Goal: Task Accomplishment & Management: Complete application form

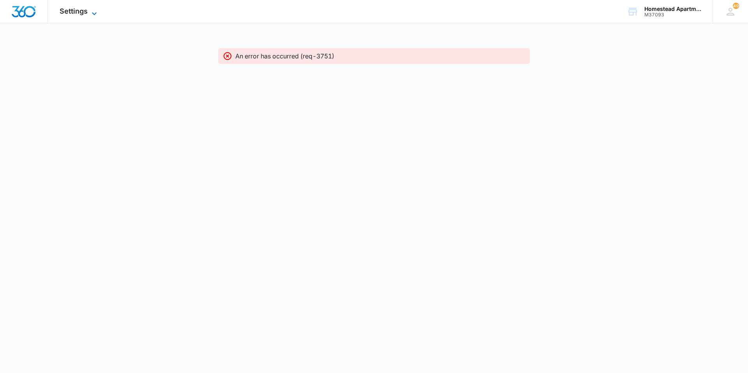
click at [75, 15] on span "Settings" at bounding box center [74, 11] width 28 height 8
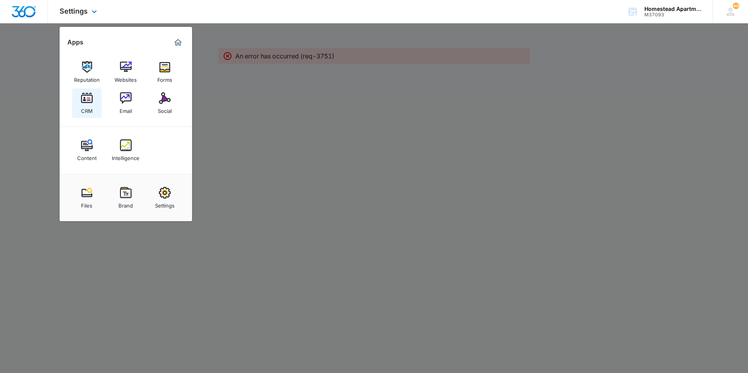
click at [99, 106] on link "CRM" at bounding box center [87, 103] width 30 height 30
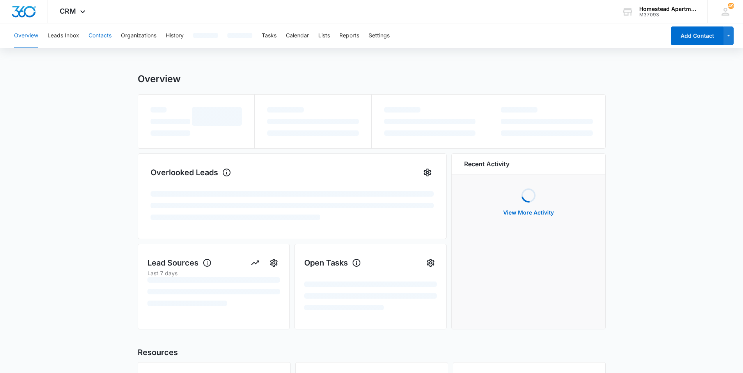
click at [106, 37] on button "Contacts" at bounding box center [99, 35] width 23 height 25
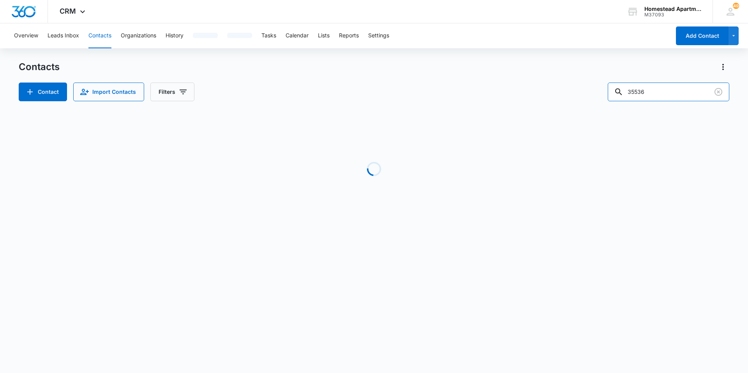
drag, startPoint x: 664, startPoint y: 96, endPoint x: 605, endPoint y: 96, distance: 59.3
click at [605, 96] on div "Contact Import Contacts Filters 35536" at bounding box center [374, 92] width 711 height 19
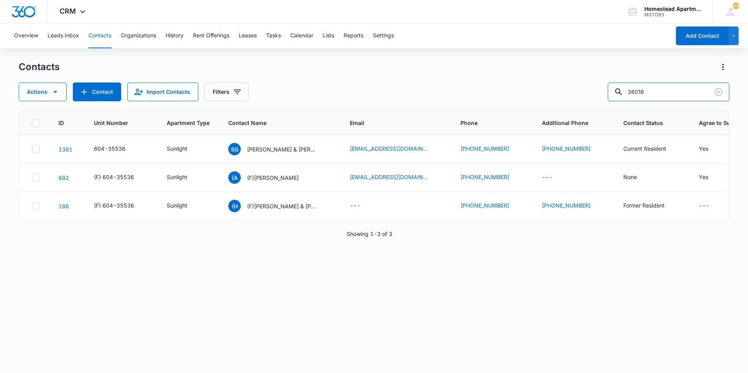
type input "38016"
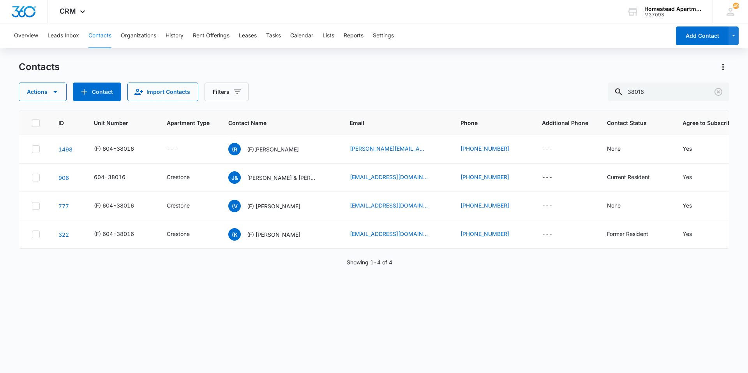
drag, startPoint x: 436, startPoint y: 274, endPoint x: 416, endPoint y: 266, distance: 21.4
click at [416, 266] on div "ID Unit Number Apartment Type Contact Name Email Phone Additional Phone Contact…" at bounding box center [374, 237] width 711 height 253
click at [272, 175] on p "[PERSON_NAME] & [PERSON_NAME]" at bounding box center [282, 178] width 70 height 8
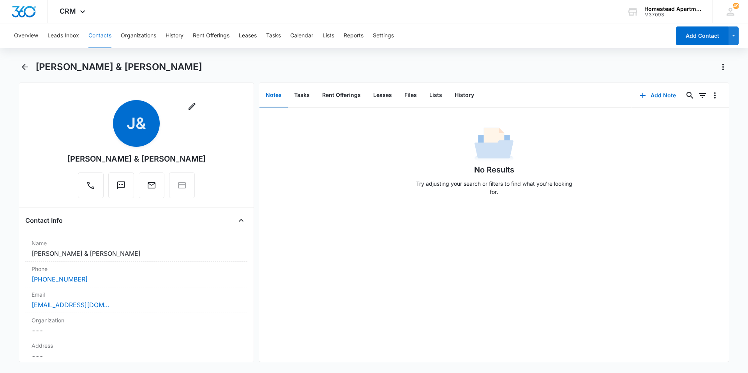
click at [269, 175] on div "No Results Try adjusting your search or filters to find what you’re looking for." at bounding box center [494, 163] width 470 height 77
click at [104, 46] on button "Contacts" at bounding box center [99, 35] width 23 height 25
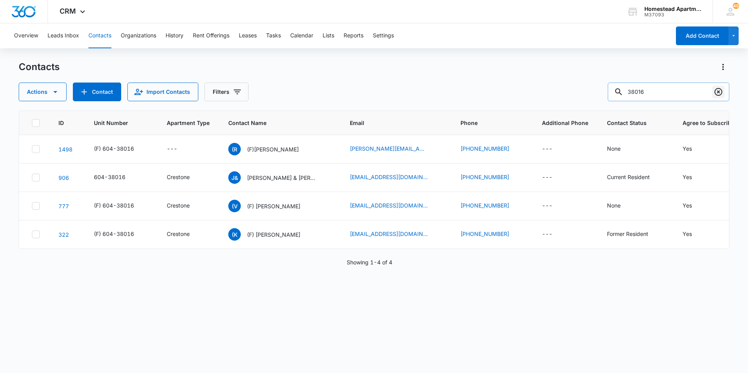
click at [722, 94] on icon "Clear" at bounding box center [719, 92] width 8 height 8
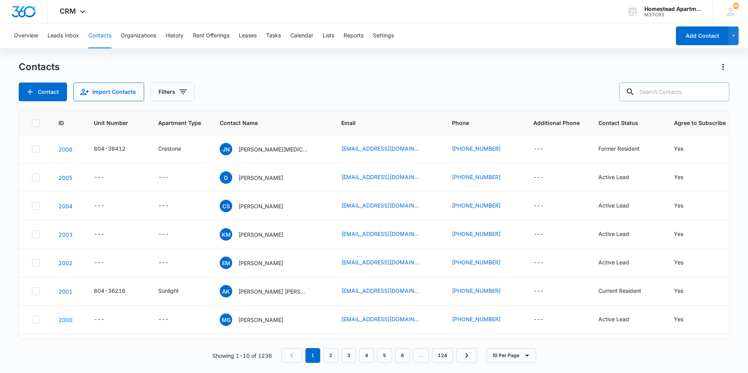
click at [669, 97] on input "text" at bounding box center [675, 92] width 110 height 19
click at [662, 94] on input "text" at bounding box center [675, 92] width 110 height 19
type input "38016"
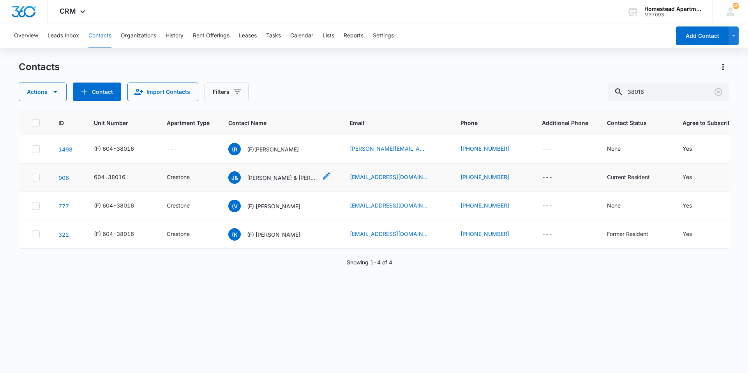
click at [285, 181] on p "[PERSON_NAME] & [PERSON_NAME]" at bounding box center [282, 178] width 70 height 8
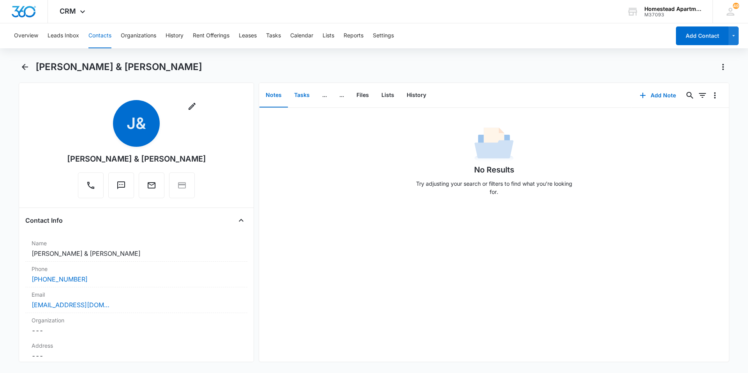
click at [307, 98] on button "Tasks" at bounding box center [302, 95] width 28 height 24
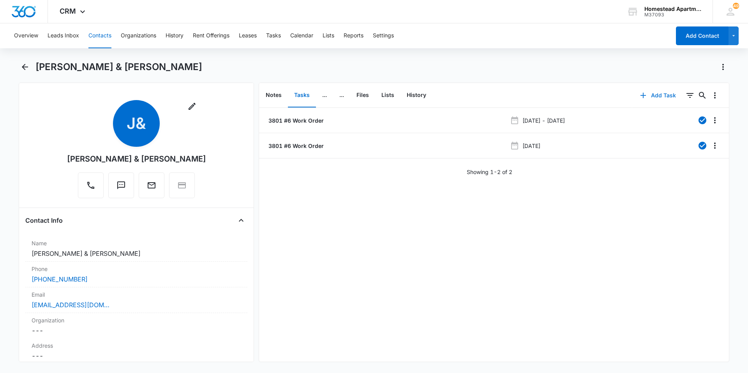
click at [654, 95] on button "Add Task" at bounding box center [658, 95] width 51 height 19
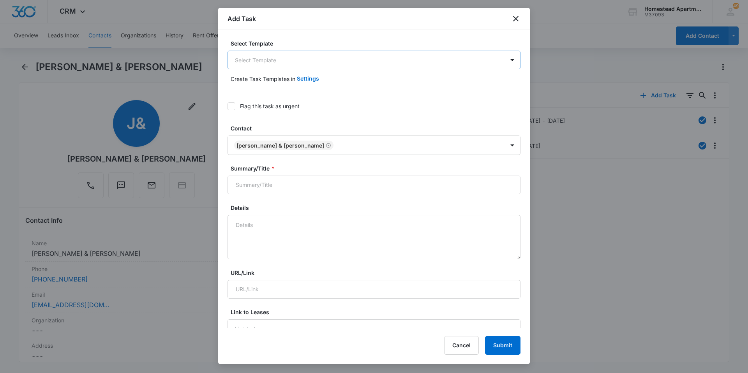
click at [277, 60] on body "CRM Apps Reputation Websites Forms CRM Email Social Content Intelligence Files …" at bounding box center [374, 186] width 748 height 373
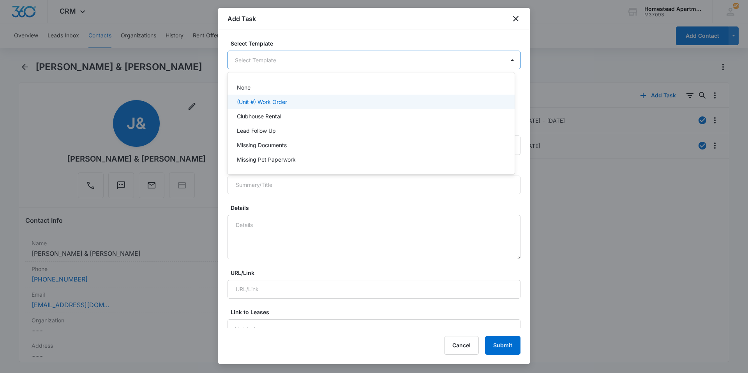
click at [301, 101] on div "(Unit #) Work Order" at bounding box center [370, 102] width 267 height 8
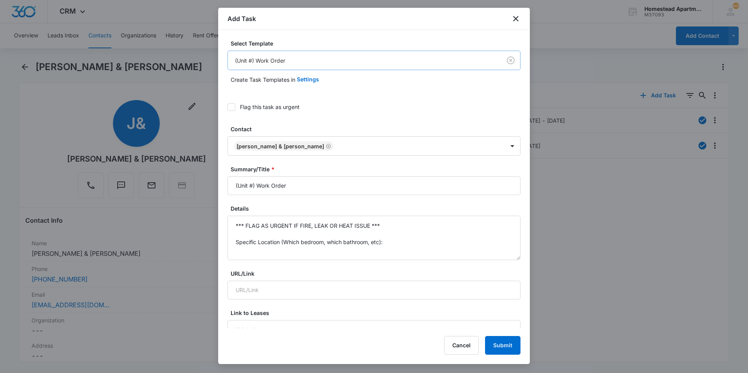
click at [362, 59] on body "CRM Apps Reputation Websites Forms CRM Email Social Content Intelligence Files …" at bounding box center [374, 186] width 748 height 373
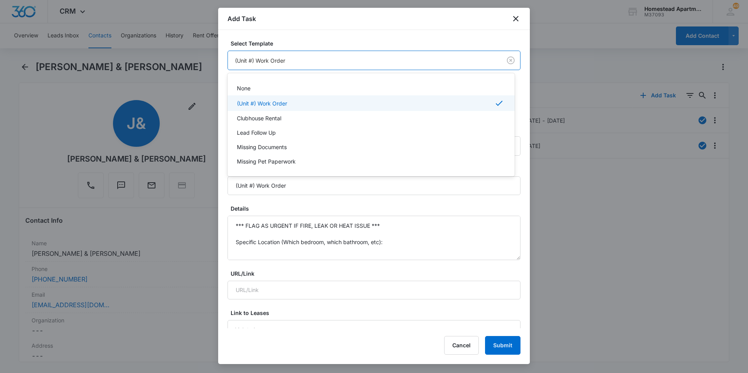
click at [342, 101] on div "(Unit #) Work Order" at bounding box center [370, 103] width 267 height 9
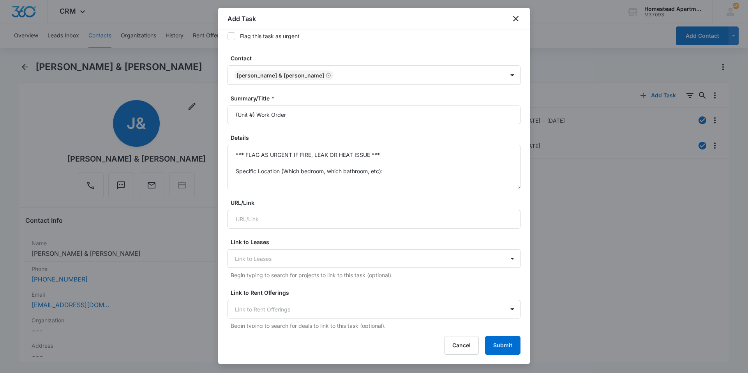
scroll to position [78, 0]
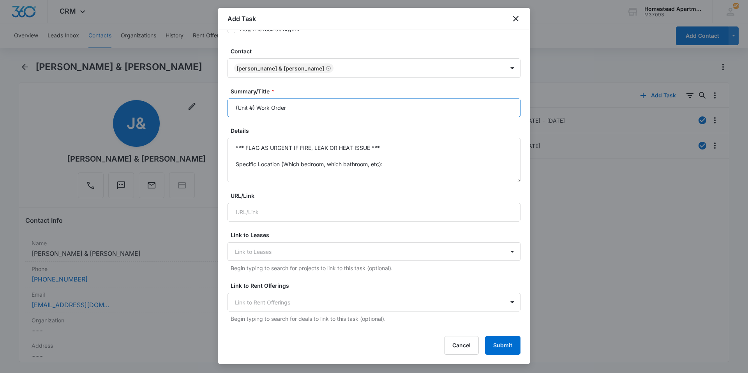
click at [264, 106] on input "(Unit #) Work Order" at bounding box center [374, 108] width 293 height 19
drag, startPoint x: 237, startPoint y: 108, endPoint x: 254, endPoint y: 109, distance: 16.8
click at [254, 109] on input "(Unit #) Work Order" at bounding box center [374, 108] width 293 height 19
drag, startPoint x: 256, startPoint y: 108, endPoint x: 234, endPoint y: 108, distance: 21.8
click at [234, 108] on input "(Unit #) Work Order" at bounding box center [374, 108] width 293 height 19
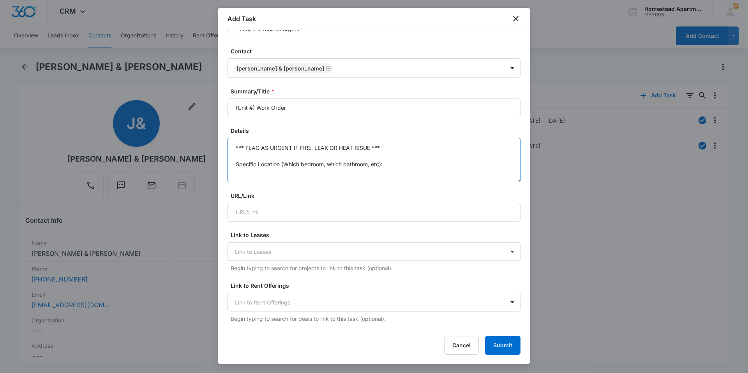
click at [275, 163] on textarea "*** FLAG AS URGENT IF FIRE, LEAK OR HEAT ISSUE *** Specific Location (Which bed…" at bounding box center [374, 160] width 293 height 44
drag, startPoint x: 275, startPoint y: 163, endPoint x: 117, endPoint y: 64, distance: 186.8
click at [117, 64] on body "CRM Apps Reputation Websites Forms CRM Email Social Content Intelligence Files …" at bounding box center [374, 186] width 748 height 373
drag, startPoint x: 295, startPoint y: 205, endPoint x: 368, endPoint y: 150, distance: 91.1
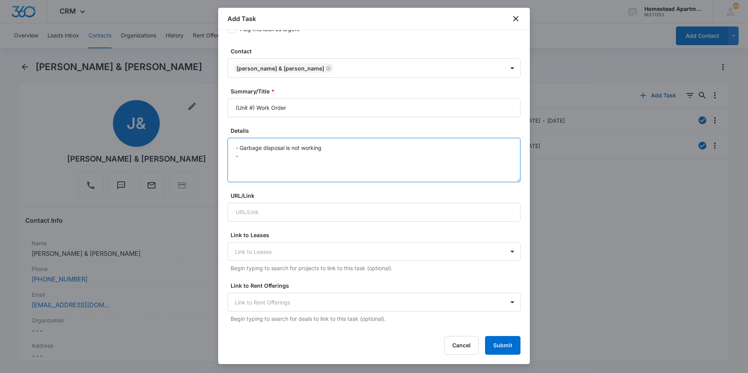
click at [368, 150] on textarea "- Garbage disposal is not working -" at bounding box center [374, 160] width 293 height 44
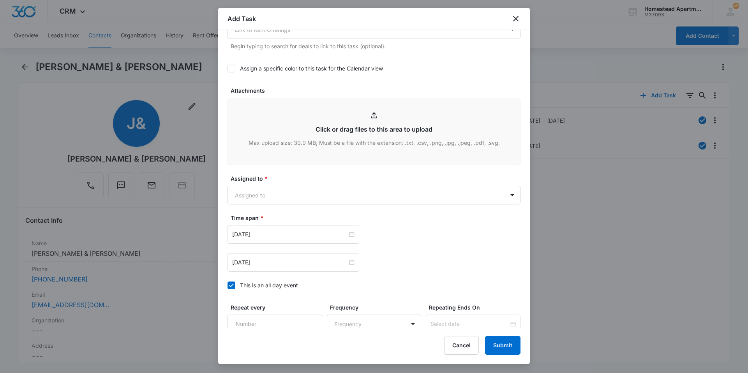
scroll to position [422, 0]
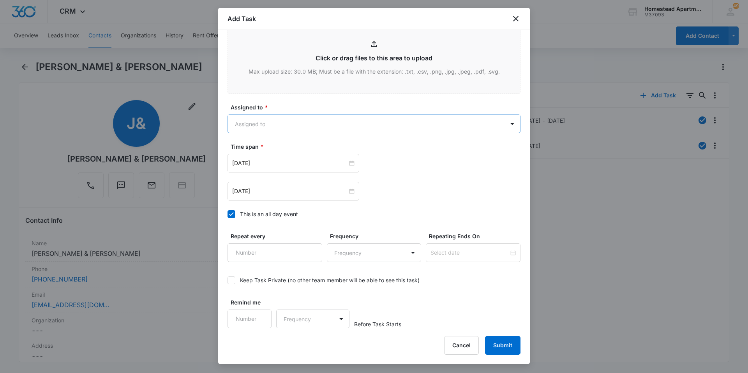
type textarea "- Garbage disposal is not working and is making a low humming noise - Ice maker…"
click at [282, 123] on body "CRM Apps Reputation Websites Forms CRM Email Social Content Intelligence Files …" at bounding box center [374, 186] width 748 height 373
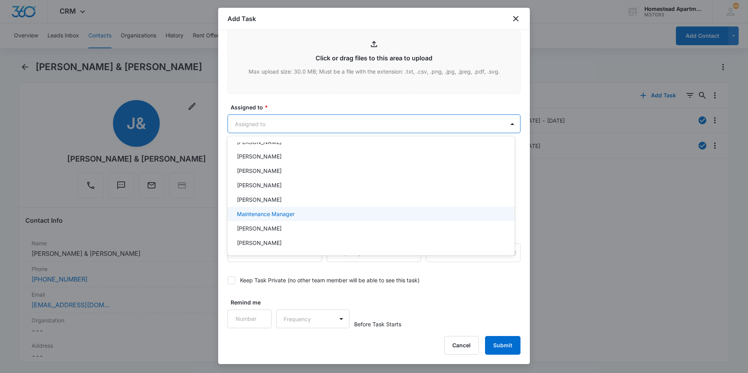
scroll to position [127, 0]
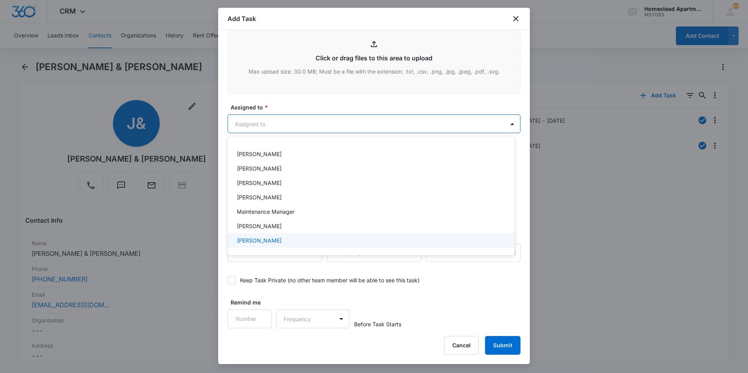
click at [290, 239] on div "[PERSON_NAME]" at bounding box center [370, 241] width 267 height 8
click at [488, 300] on div at bounding box center [374, 186] width 748 height 373
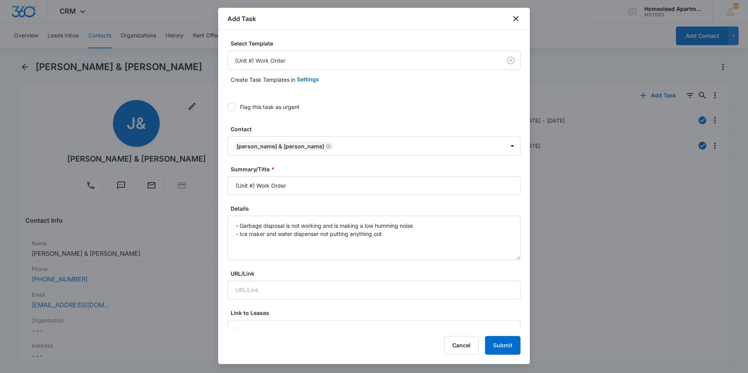
scroll to position [39, 0]
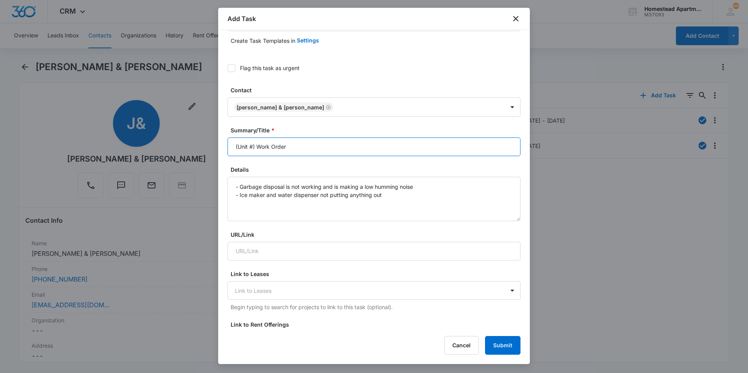
click at [247, 147] on input "(Unit #) Work Order" at bounding box center [374, 147] width 293 height 19
drag, startPoint x: 236, startPoint y: 147, endPoint x: 255, endPoint y: 150, distance: 18.6
click at [255, 150] on input "(Unit #) Work Order" at bounding box center [374, 147] width 293 height 19
type input "3801 #6 Work Order"
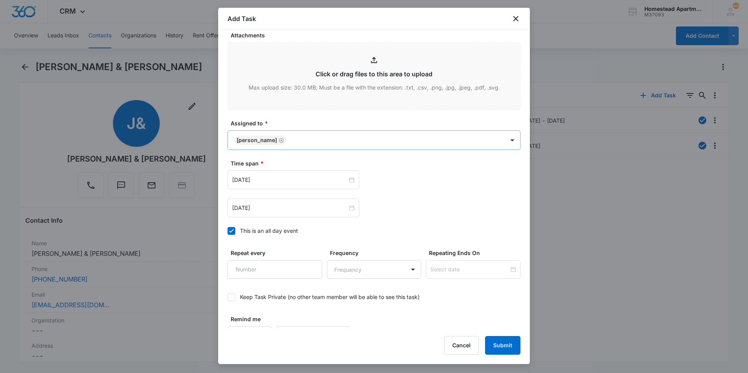
scroll to position [423, 0]
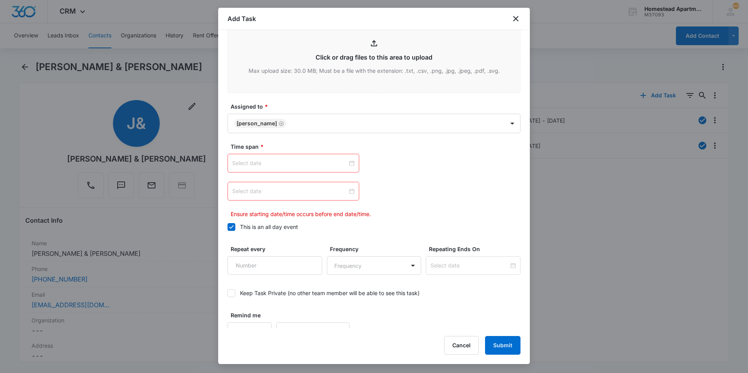
type input "3801 #6 Work Order"
click at [351, 164] on div at bounding box center [293, 163] width 122 height 9
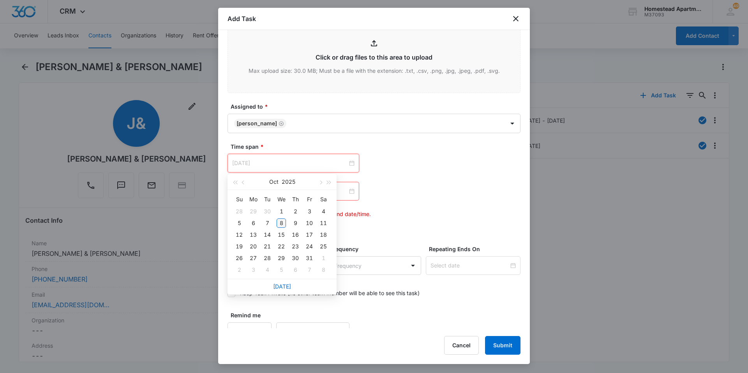
type input "[DATE]"
click at [283, 226] on div "8" at bounding box center [281, 223] width 9 height 9
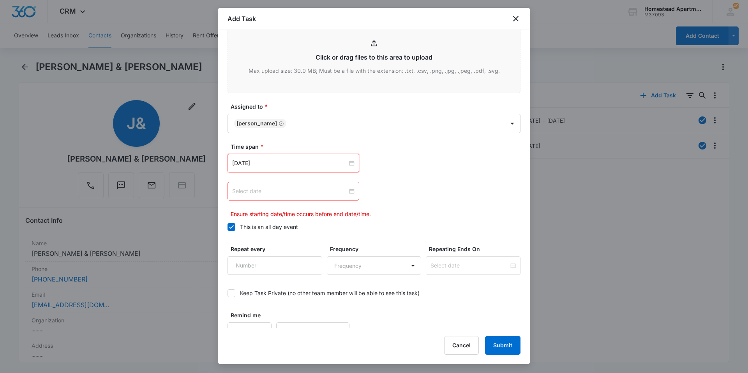
click at [351, 193] on div at bounding box center [293, 191] width 122 height 9
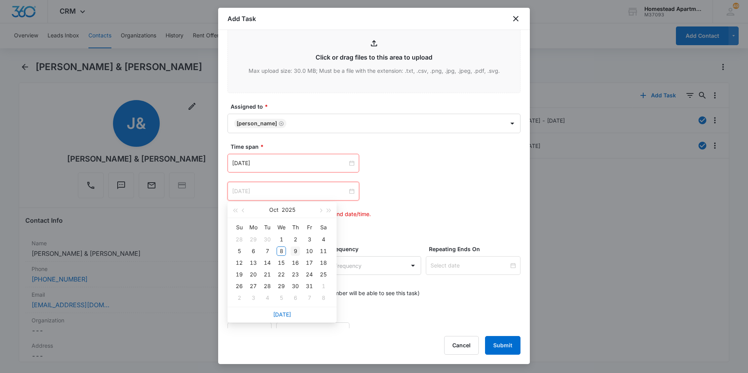
type input "[DATE]"
click at [292, 253] on div "9" at bounding box center [295, 251] width 9 height 9
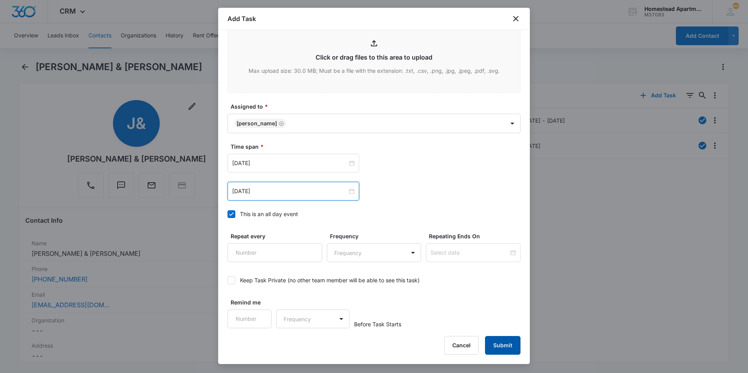
click at [496, 351] on button "Submit" at bounding box center [502, 345] width 35 height 19
